Goal: Transaction & Acquisition: Purchase product/service

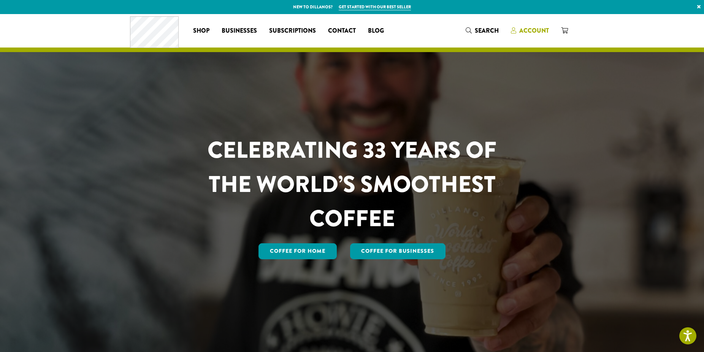
click at [512, 30] on icon at bounding box center [513, 30] width 5 height 6
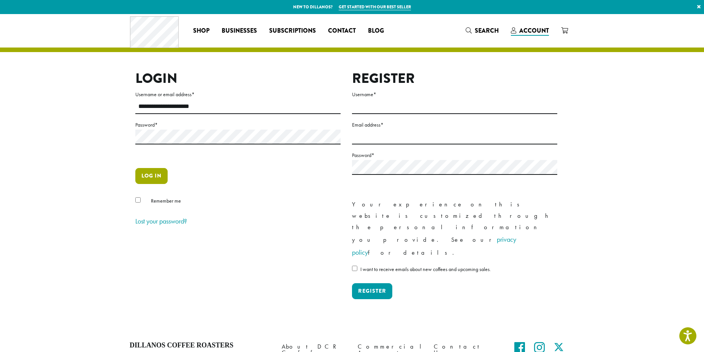
click at [151, 175] on button "Log in" at bounding box center [151, 176] width 32 height 16
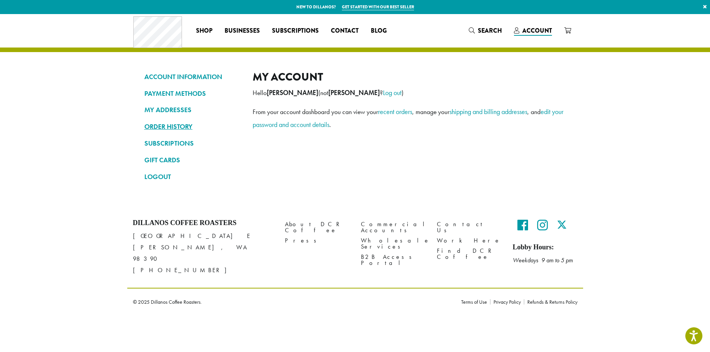
click at [146, 127] on link "ORDER HISTORY" at bounding box center [192, 126] width 97 height 13
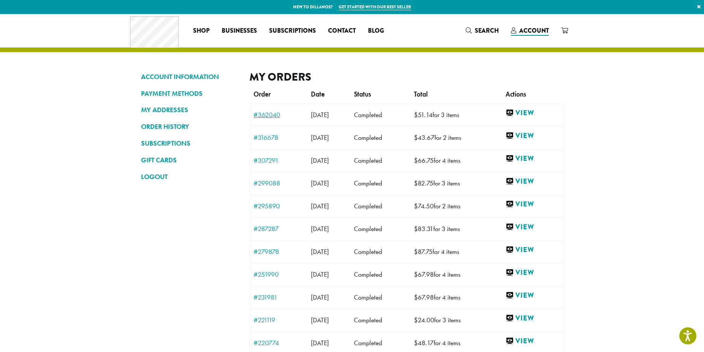
click at [274, 115] on link "#362040" at bounding box center [279, 114] width 50 height 7
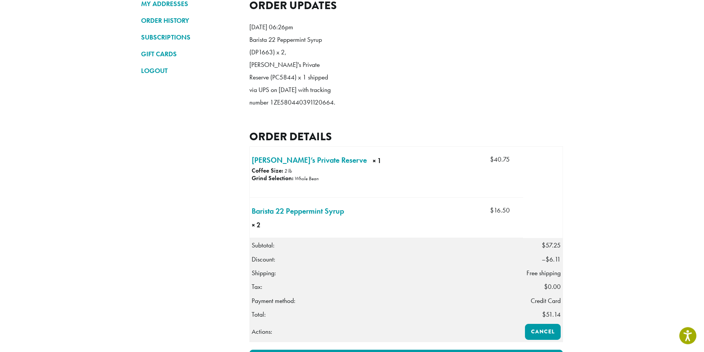
scroll to position [116, 0]
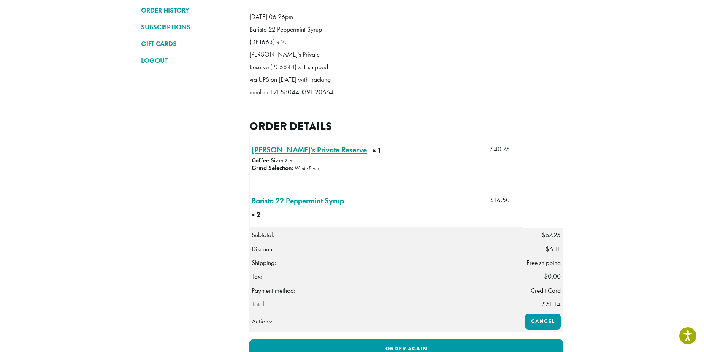
click at [288, 155] on link "Hannah’s Private Reserve × 1" at bounding box center [309, 149] width 115 height 11
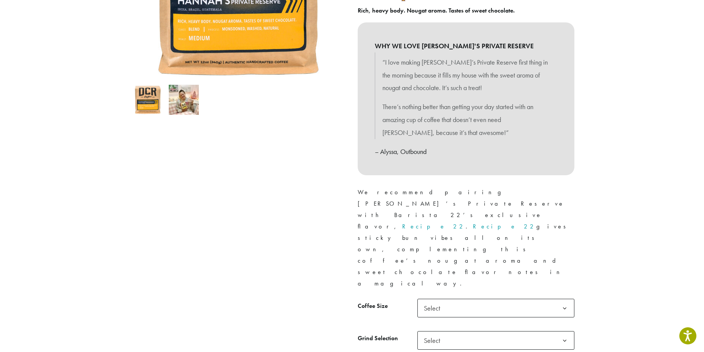
scroll to position [271, 0]
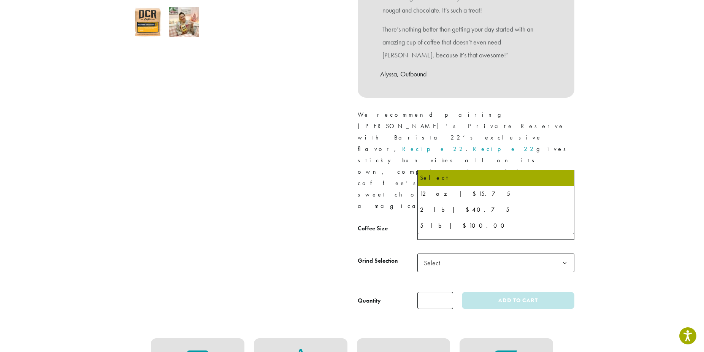
click at [428, 223] on span "Select" at bounding box center [434, 230] width 27 height 15
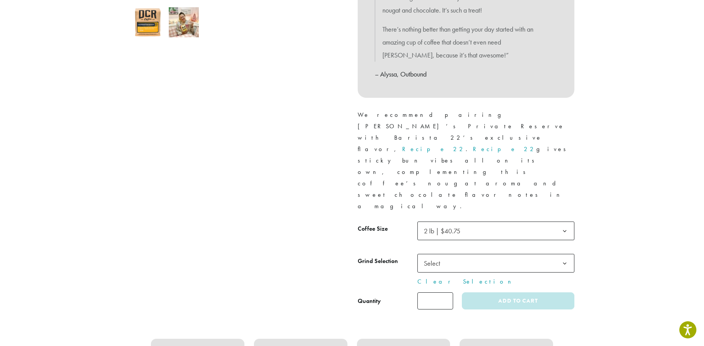
click at [433, 255] on span "Select" at bounding box center [434, 262] width 27 height 15
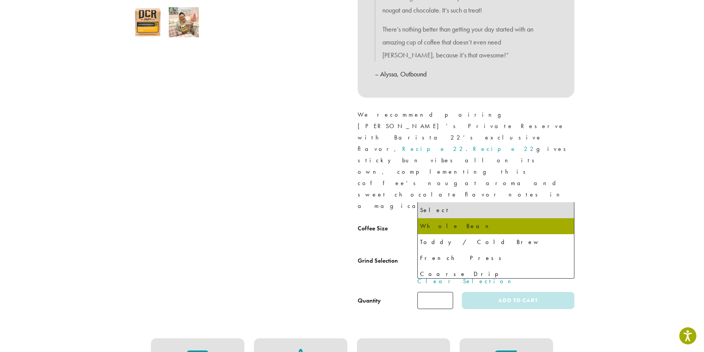
select select "**********"
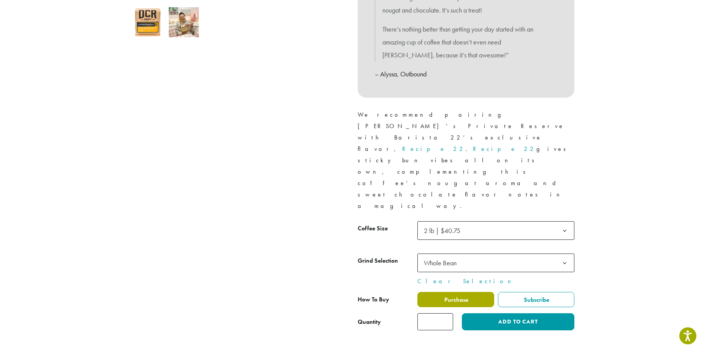
click at [472, 292] on label "Purchase" at bounding box center [455, 299] width 77 height 15
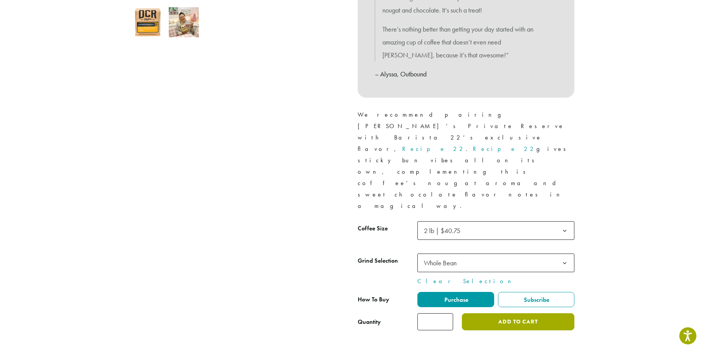
click at [499, 313] on button "Add to cart" at bounding box center [518, 321] width 113 height 17
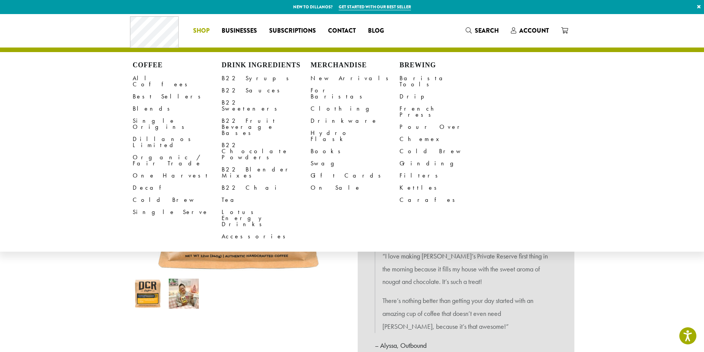
click at [198, 31] on span "Shop" at bounding box center [201, 31] width 16 height 10
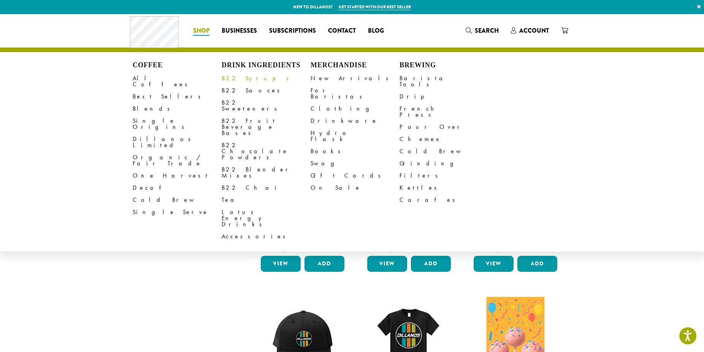
click at [229, 78] on link "B22 Syrups" at bounding box center [266, 78] width 89 height 12
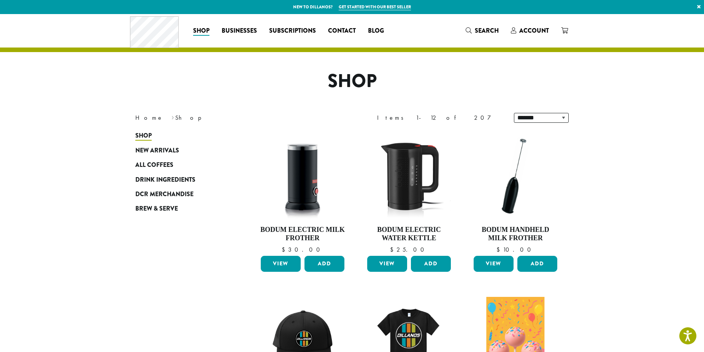
scroll to position [31, 0]
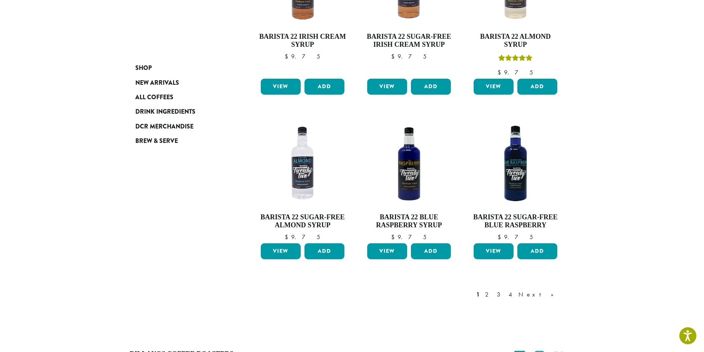
scroll to position [582, 0]
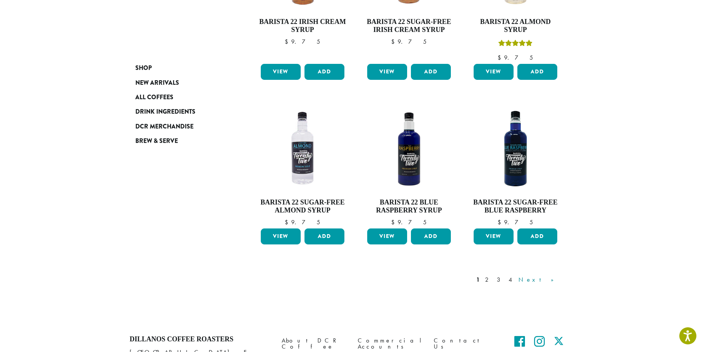
click at [551, 275] on link "Next »" at bounding box center [539, 279] width 44 height 9
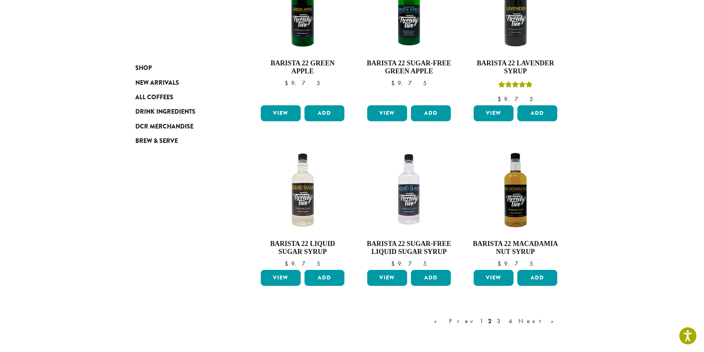
scroll to position [551, 0]
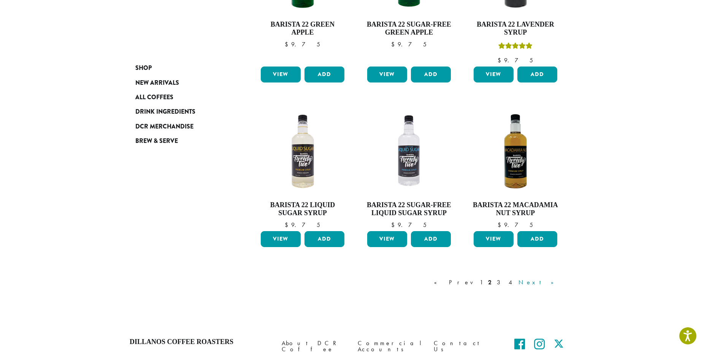
click at [553, 283] on link "Next »" at bounding box center [539, 282] width 44 height 9
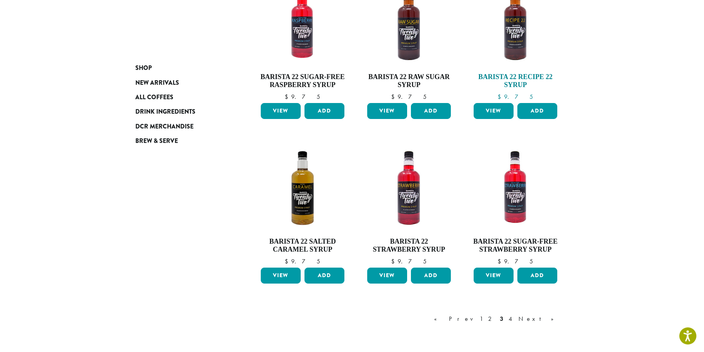
scroll to position [512, 0]
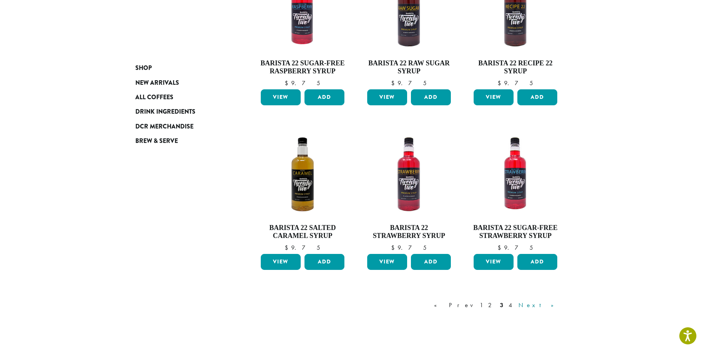
click at [553, 304] on link "Next »" at bounding box center [539, 305] width 44 height 9
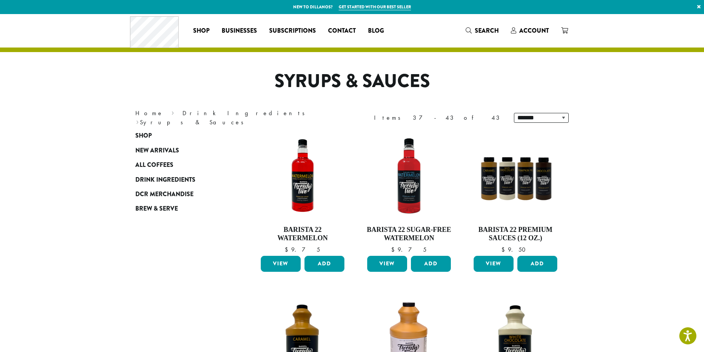
click at [565, 30] on icon at bounding box center [564, 30] width 7 height 6
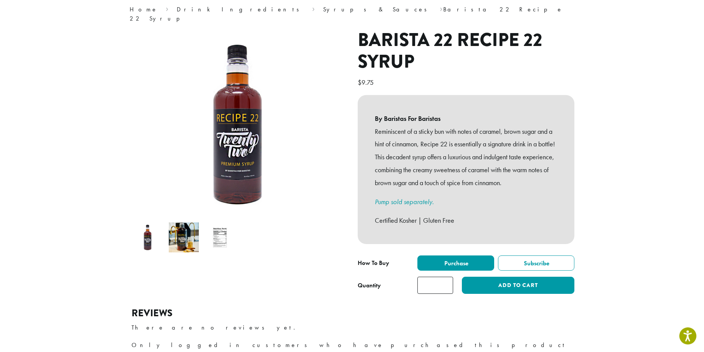
scroll to position [78, 0]
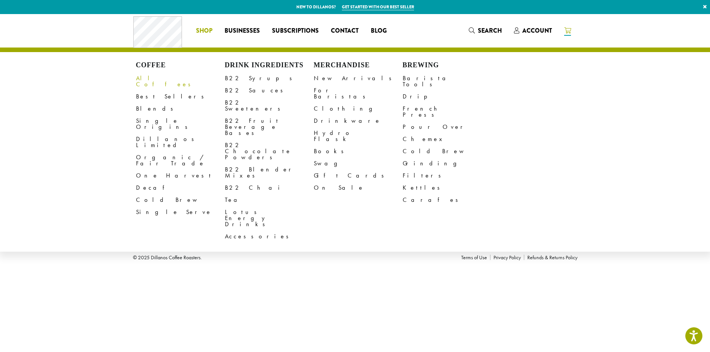
click at [152, 76] on link "All Coffees" at bounding box center [180, 81] width 89 height 18
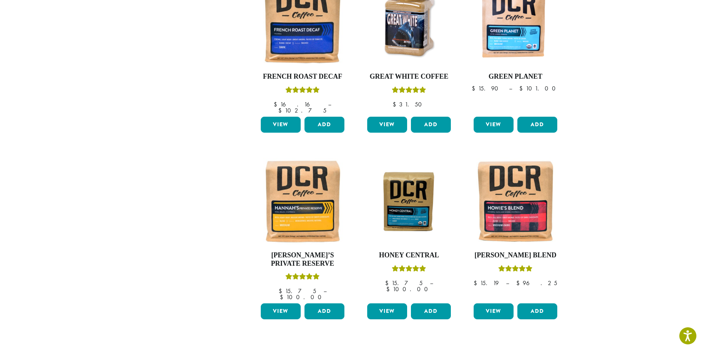
scroll to position [543, 0]
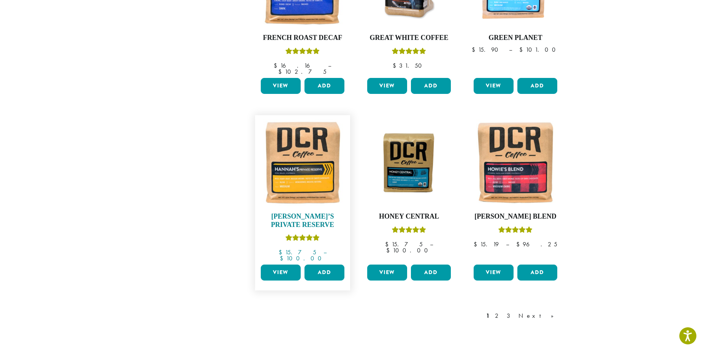
click at [303, 149] on img at bounding box center [302, 162] width 87 height 87
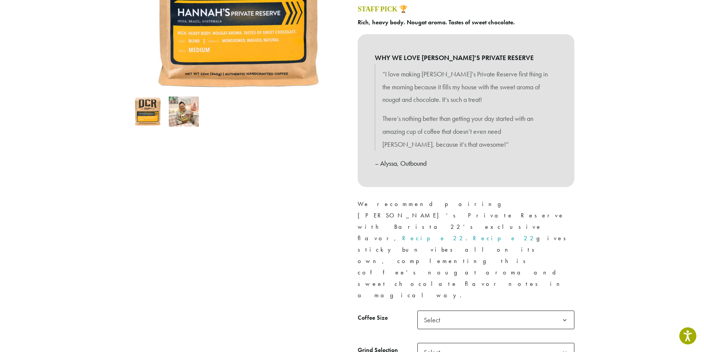
scroll to position [194, 0]
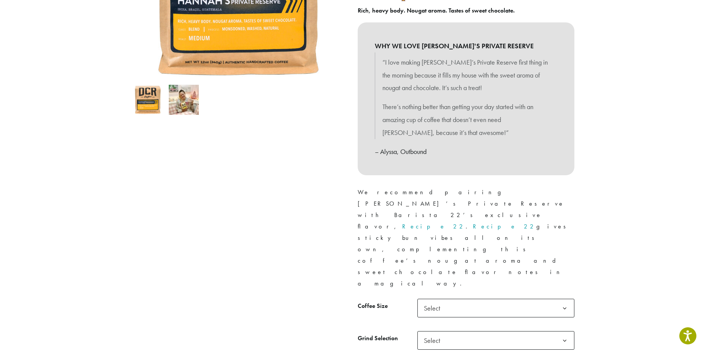
click at [434, 301] on span "Select" at bounding box center [434, 308] width 27 height 15
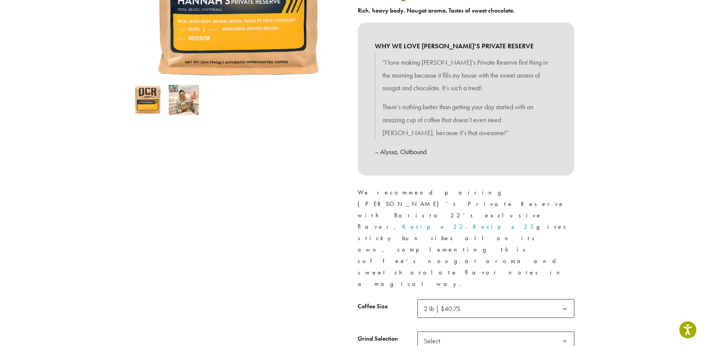
click at [441, 333] on span "Select" at bounding box center [434, 340] width 27 height 15
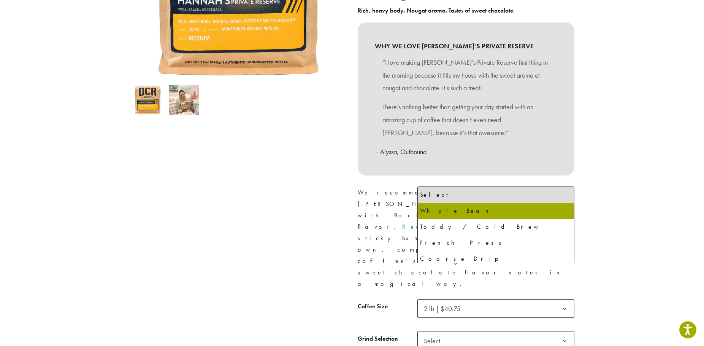
select select "**********"
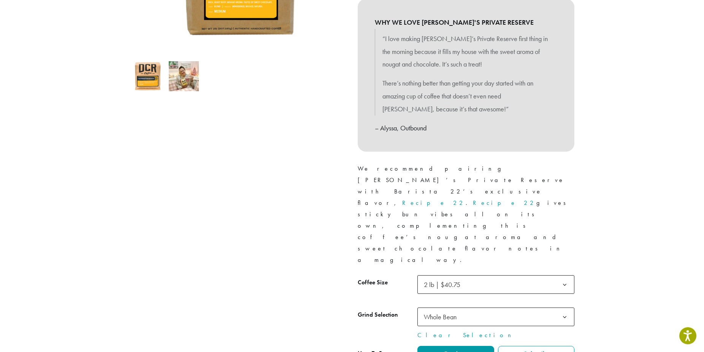
scroll to position [233, 0]
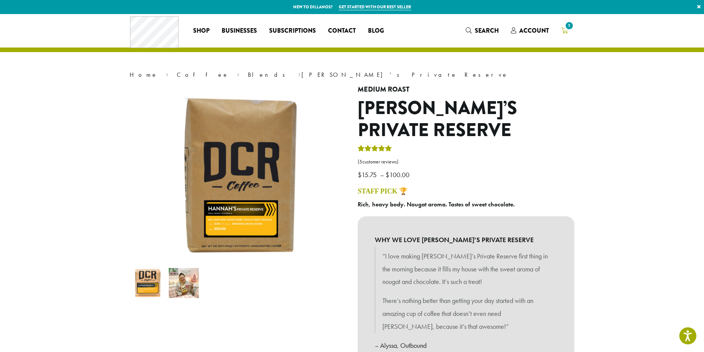
click at [569, 30] on span "1" at bounding box center [569, 26] width 10 height 10
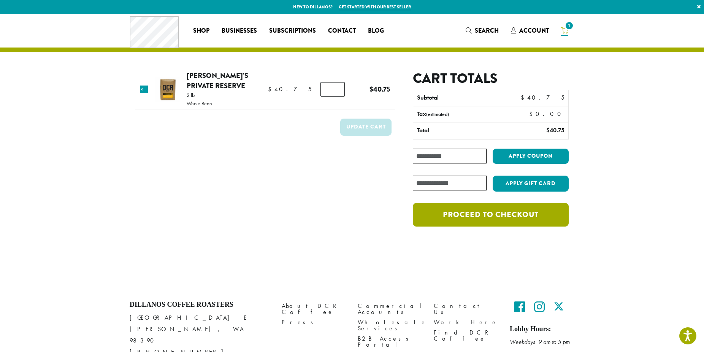
click at [494, 220] on link "Proceed to checkout" at bounding box center [491, 215] width 156 height 24
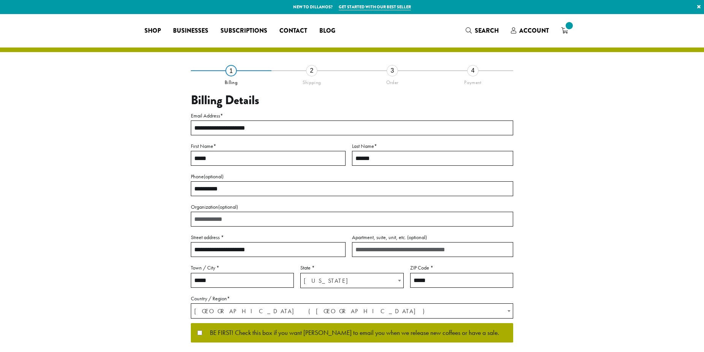
select select "**"
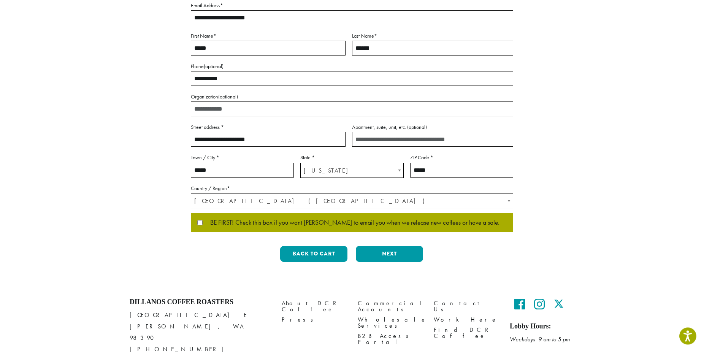
scroll to position [116, 0]
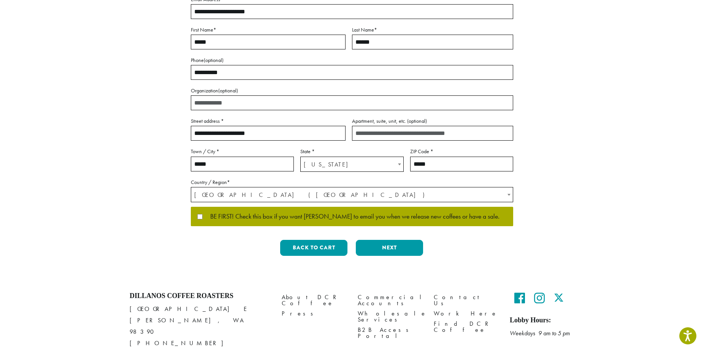
click at [197, 216] on p "BE FIRST! Check this box if you want Dillanos to email you when we release new …" at bounding box center [352, 217] width 322 height 20
click at [392, 243] on button "Next" at bounding box center [389, 248] width 67 height 16
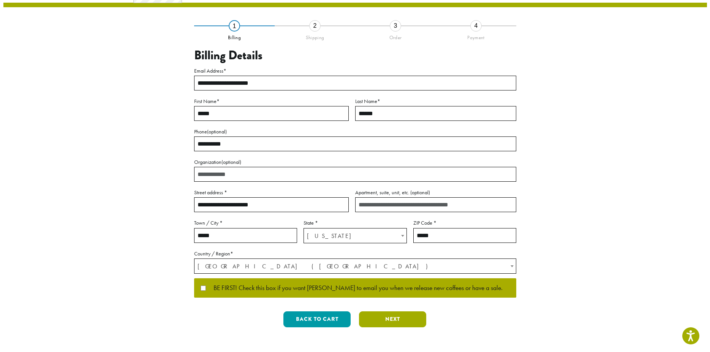
scroll to position [0, 0]
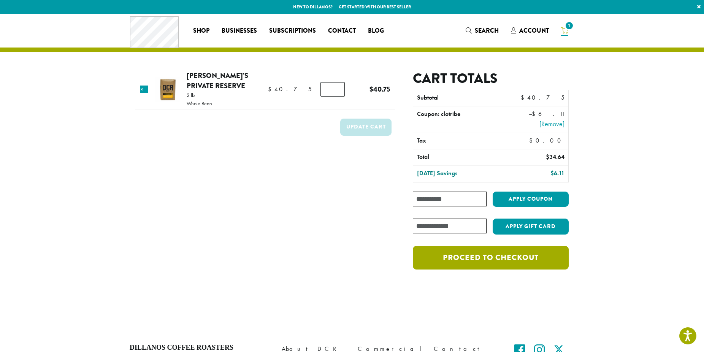
click at [472, 259] on link "Proceed to checkout" at bounding box center [491, 258] width 156 height 24
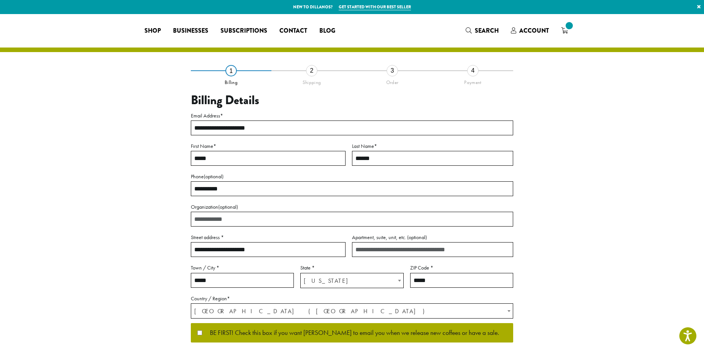
select select "**"
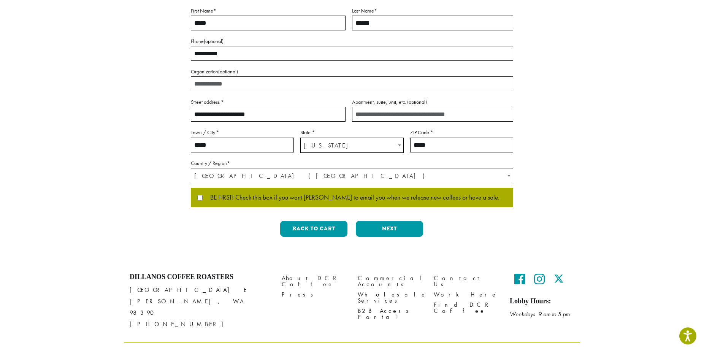
scroll to position [142, 0]
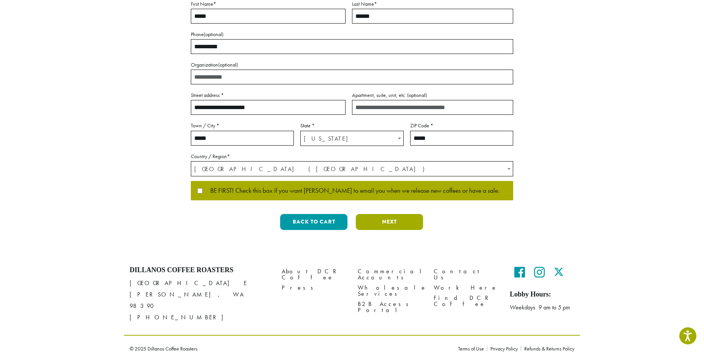
click at [388, 219] on button "Next" at bounding box center [389, 222] width 67 height 16
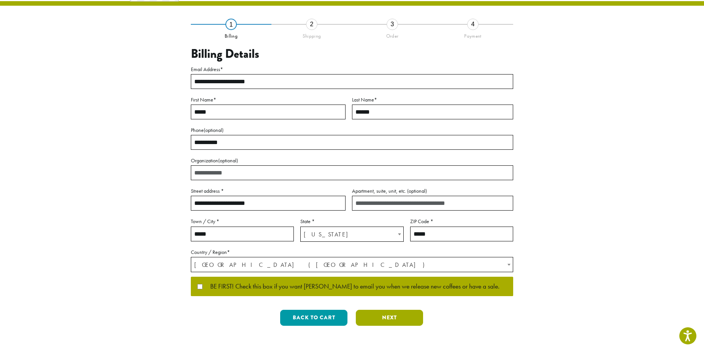
scroll to position [0, 0]
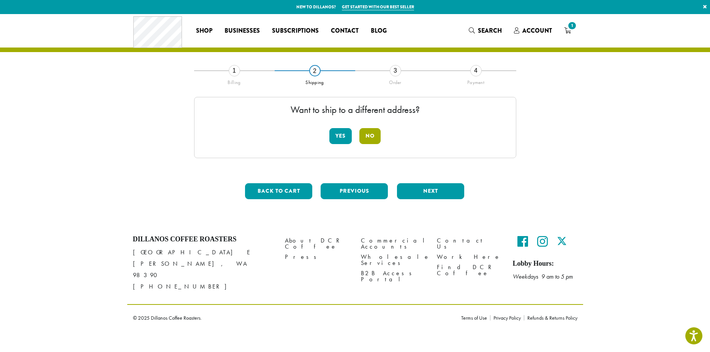
click at [372, 134] on button "No" at bounding box center [370, 136] width 21 height 16
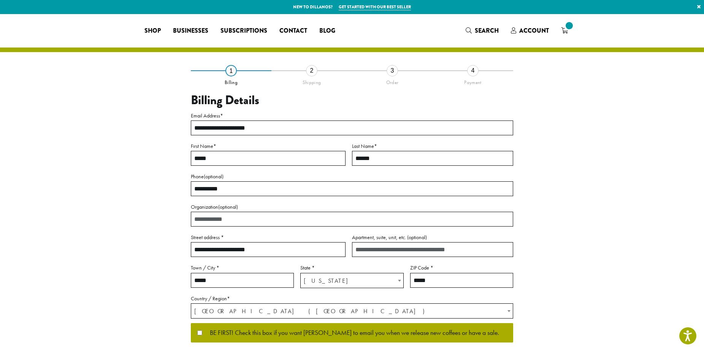
select select "**"
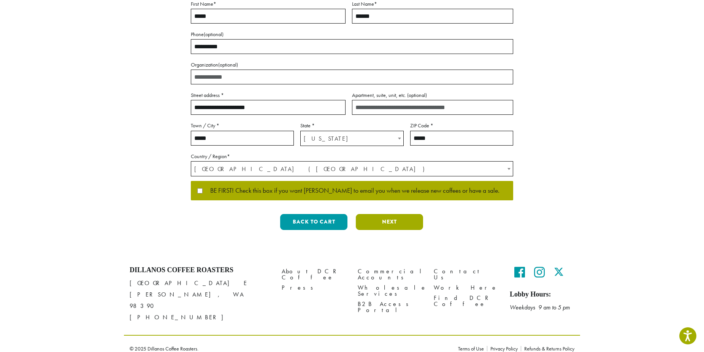
click at [382, 219] on button "Next" at bounding box center [389, 222] width 67 height 16
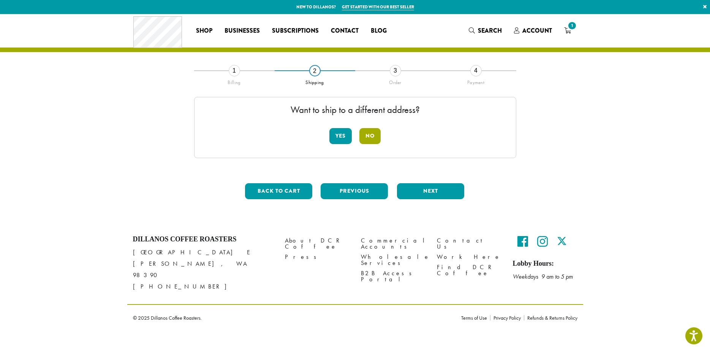
click at [364, 141] on button "No" at bounding box center [370, 136] width 21 height 16
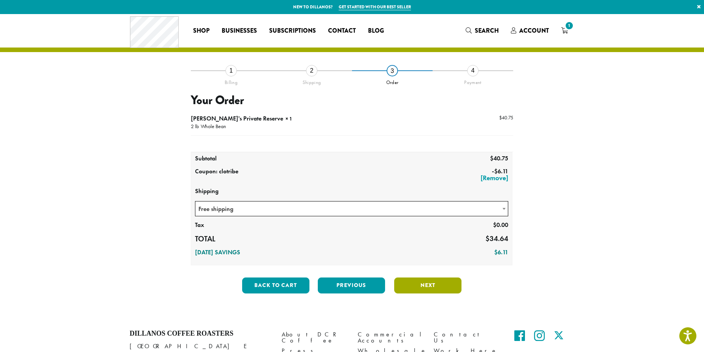
click at [428, 281] on button "Next" at bounding box center [427, 285] width 67 height 16
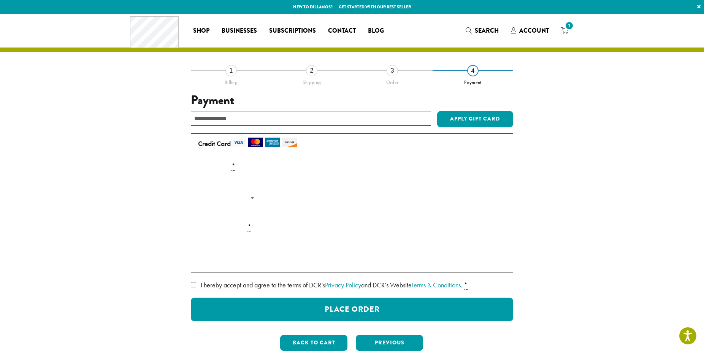
click at [137, 238] on div "**********" at bounding box center [351, 213] width 433 height 287
click at [127, 262] on div "**********" at bounding box center [352, 194] width 456 height 361
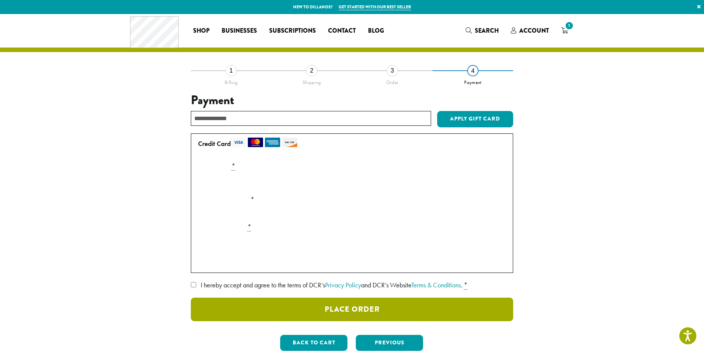
click at [280, 306] on button "Place Order" at bounding box center [352, 310] width 322 height 24
